Goal: Check status

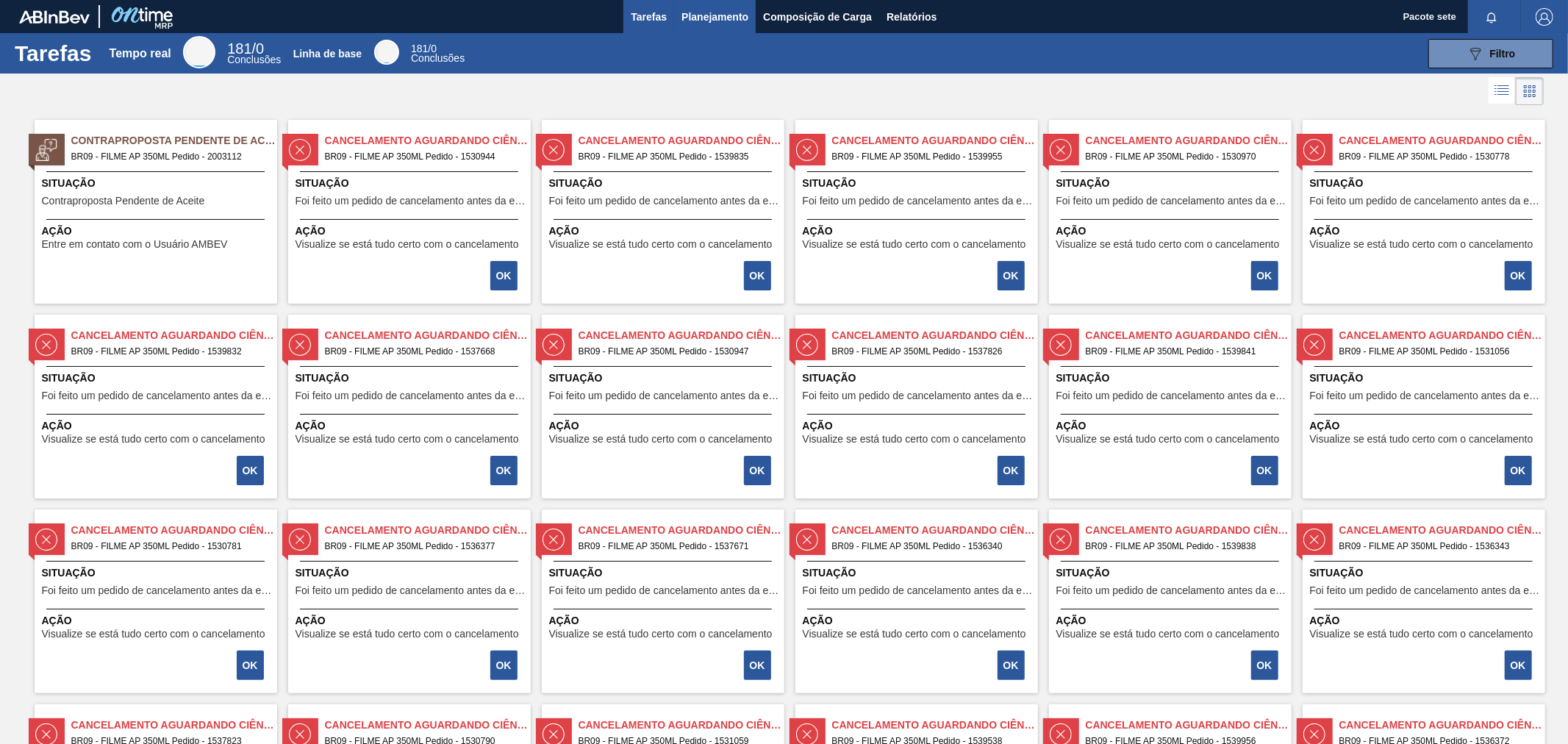
click at [692, 17] on font "Planejamento" at bounding box center [715, 17] width 67 height 11
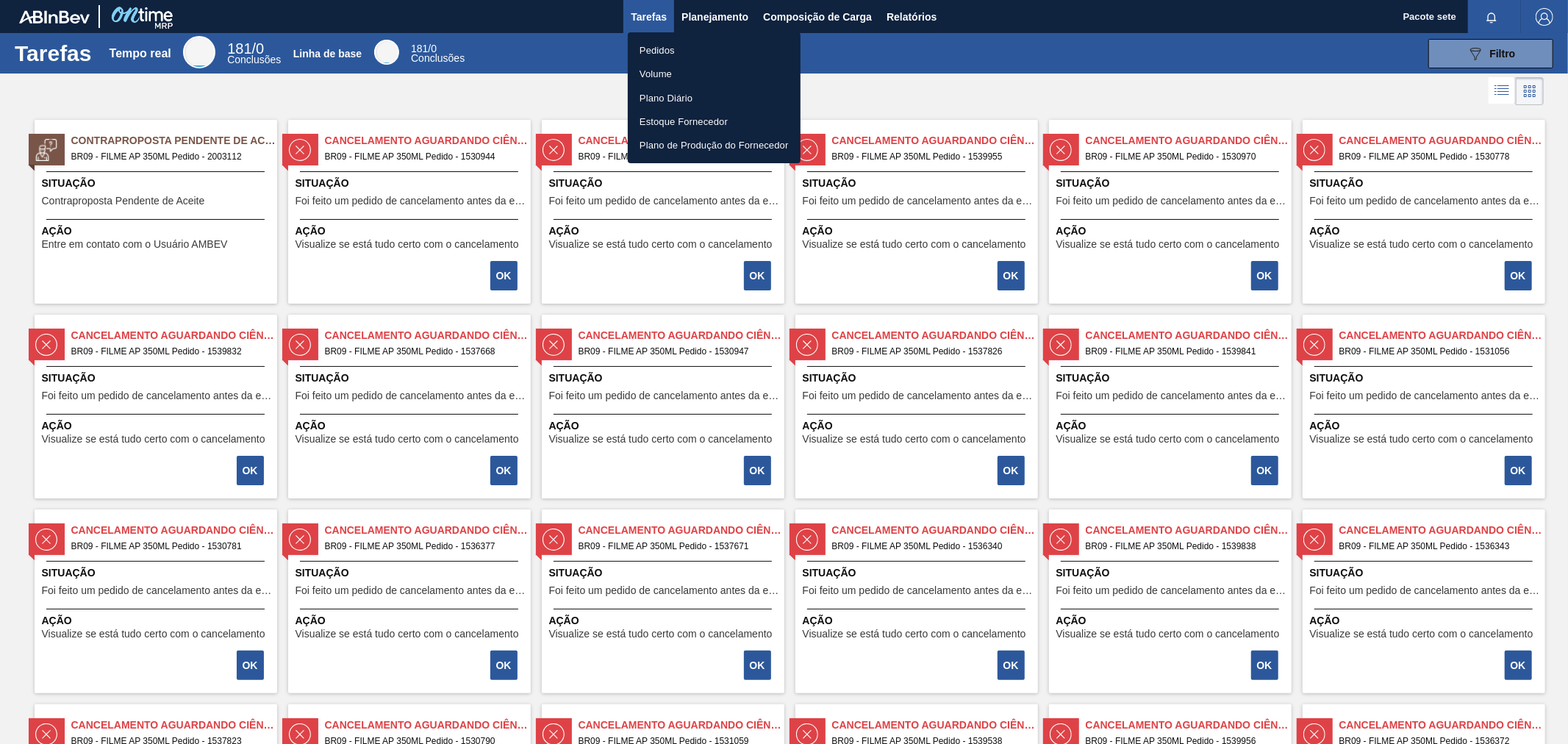
click at [664, 45] on font "Pedidos" at bounding box center [657, 50] width 35 height 11
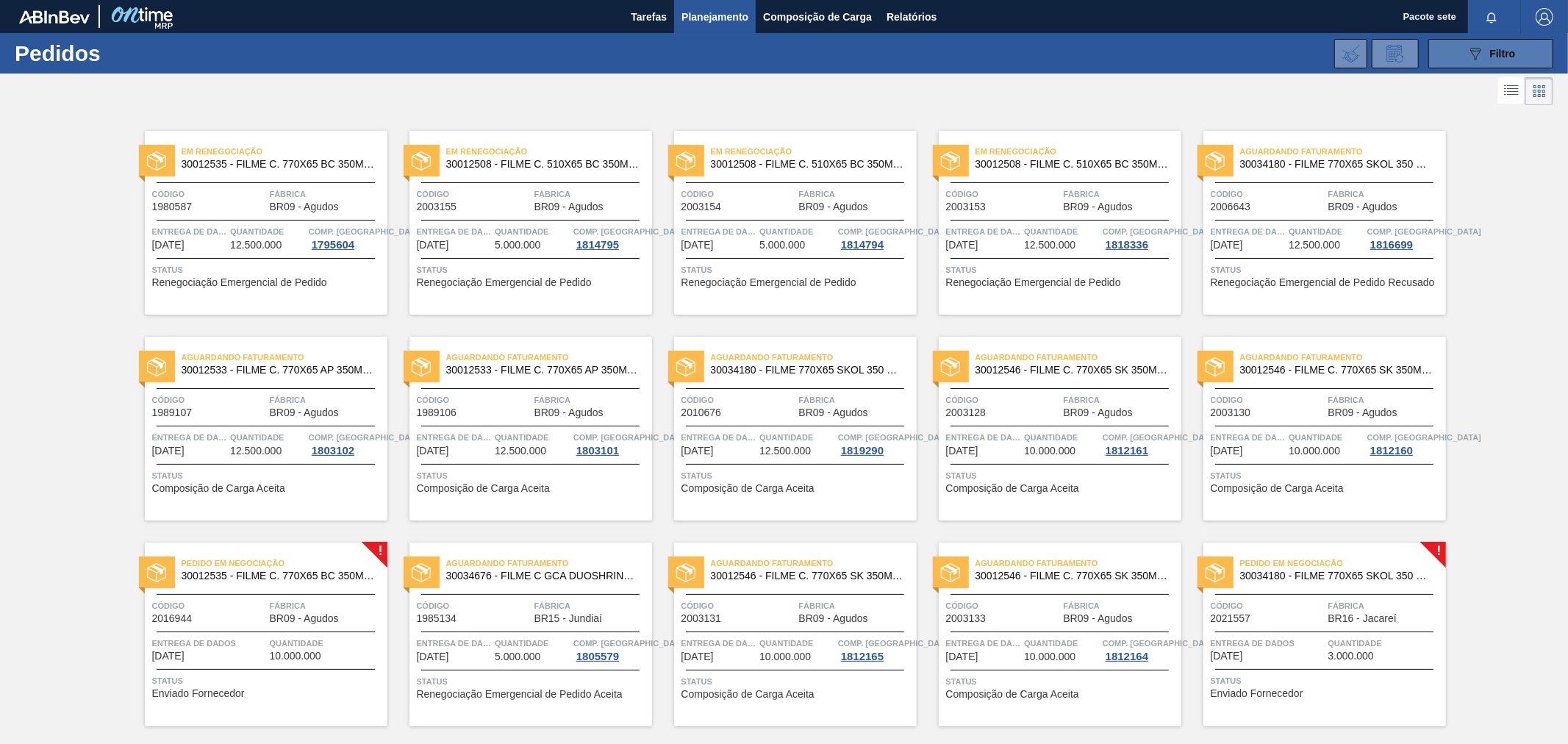
click at [1458, 55] on button "089F7B8B-B2A5-4AFE-B5C0-19BA573D28AC Filtro" at bounding box center [1490, 54] width 125 height 30
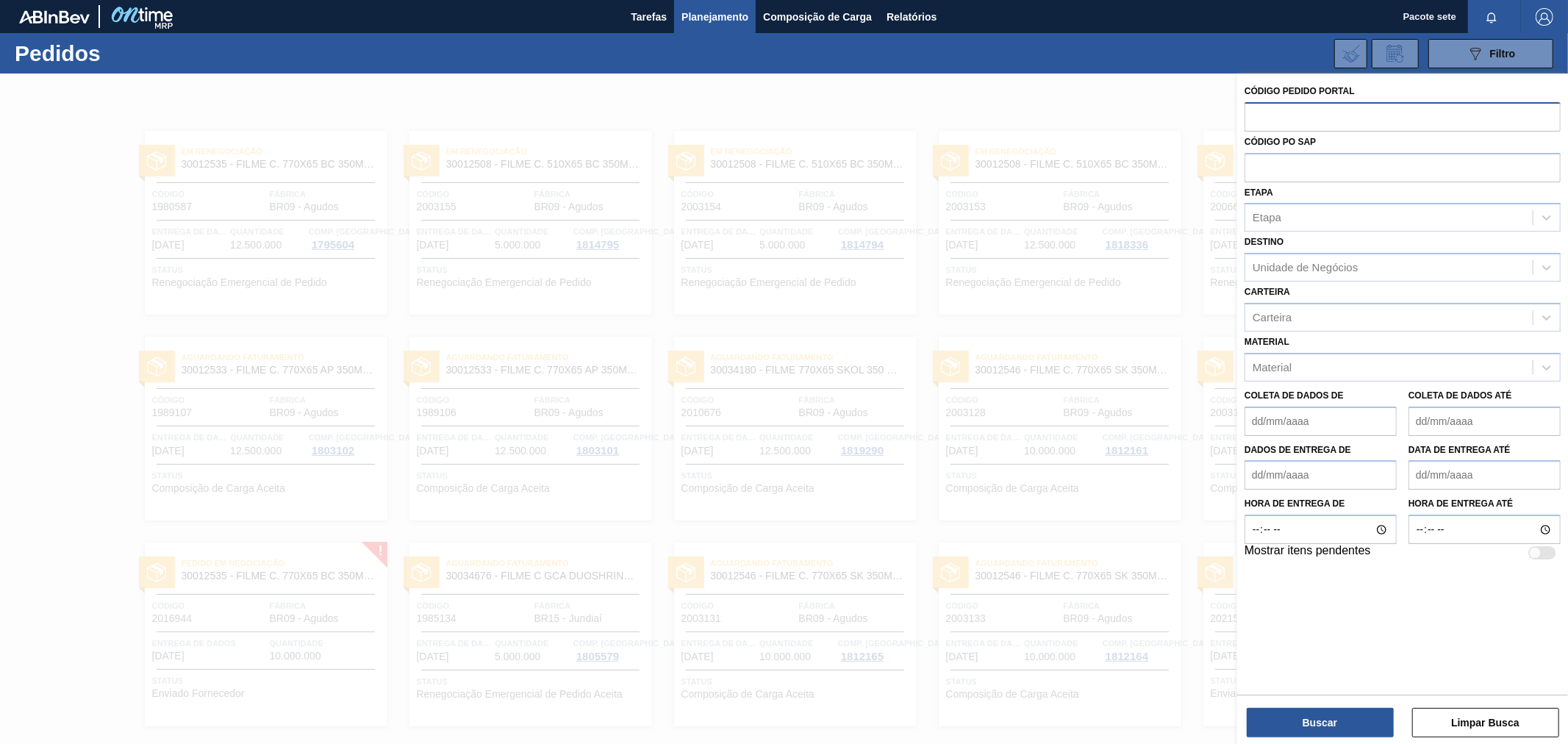
click at [1276, 116] on input "text" at bounding box center [1403, 116] width 316 height 28
paste input "2006643"
type input "2006643"
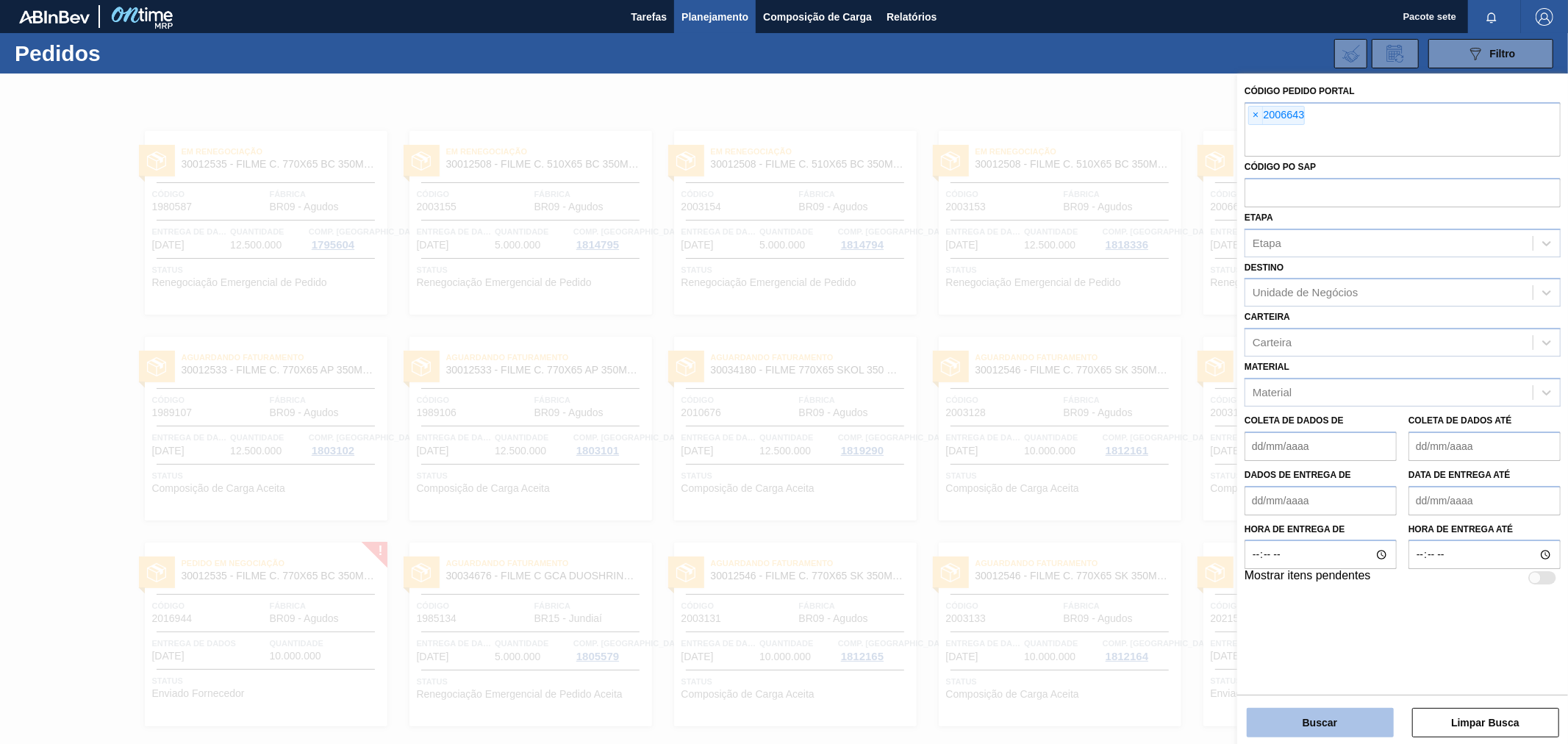
click at [1291, 712] on button "Buscar" at bounding box center [1320, 722] width 147 height 30
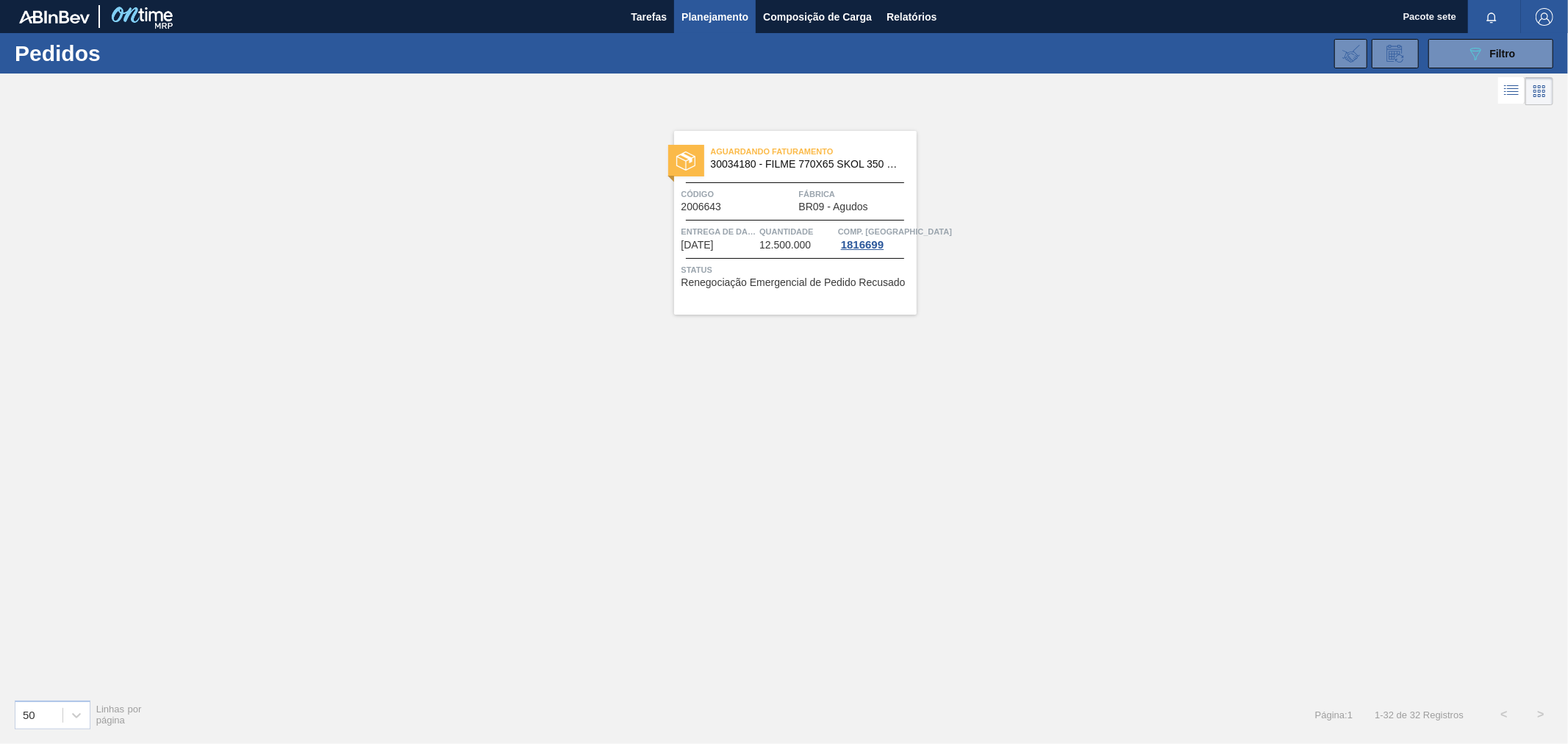
click at [755, 207] on div "Código 2006643" at bounding box center [738, 199] width 114 height 25
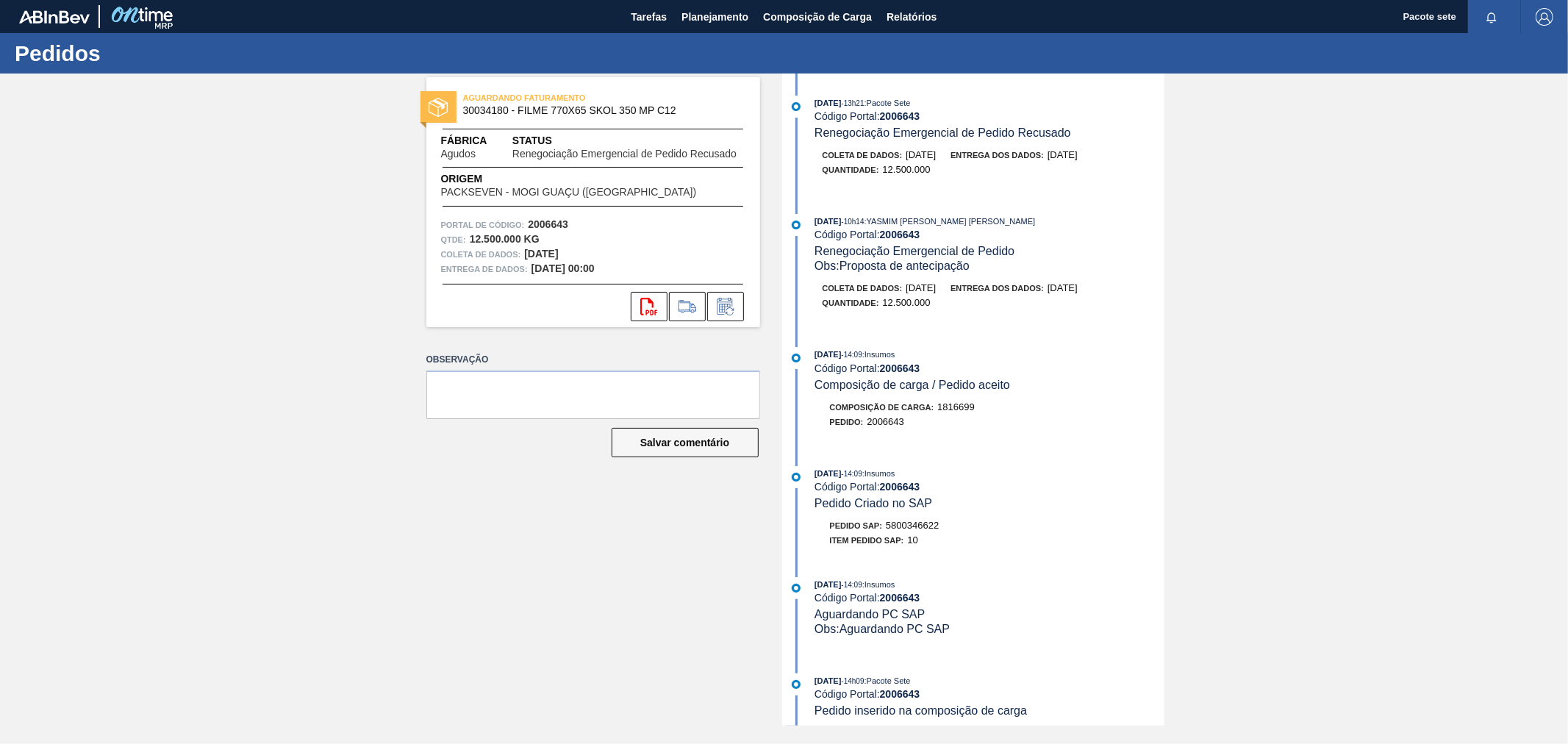
click at [920, 527] on font "5800346622" at bounding box center [912, 525] width 53 height 11
